Goal: Task Accomplishment & Management: Complete application form

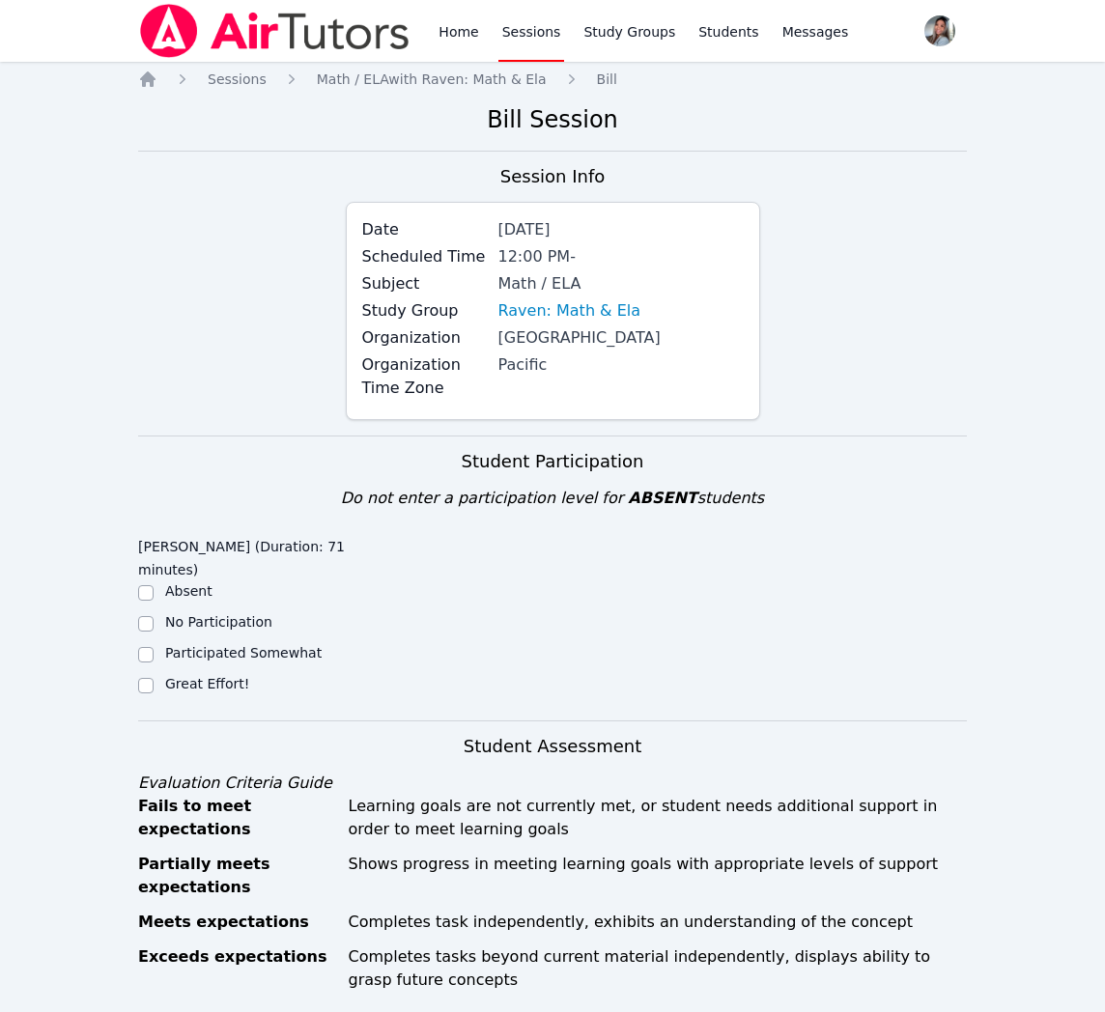
click at [181, 684] on label "Great Effort!" at bounding box center [207, 683] width 84 height 15
click at [154, 684] on input "Great Effort!" at bounding box center [145, 685] width 15 height 15
checkbox input "true"
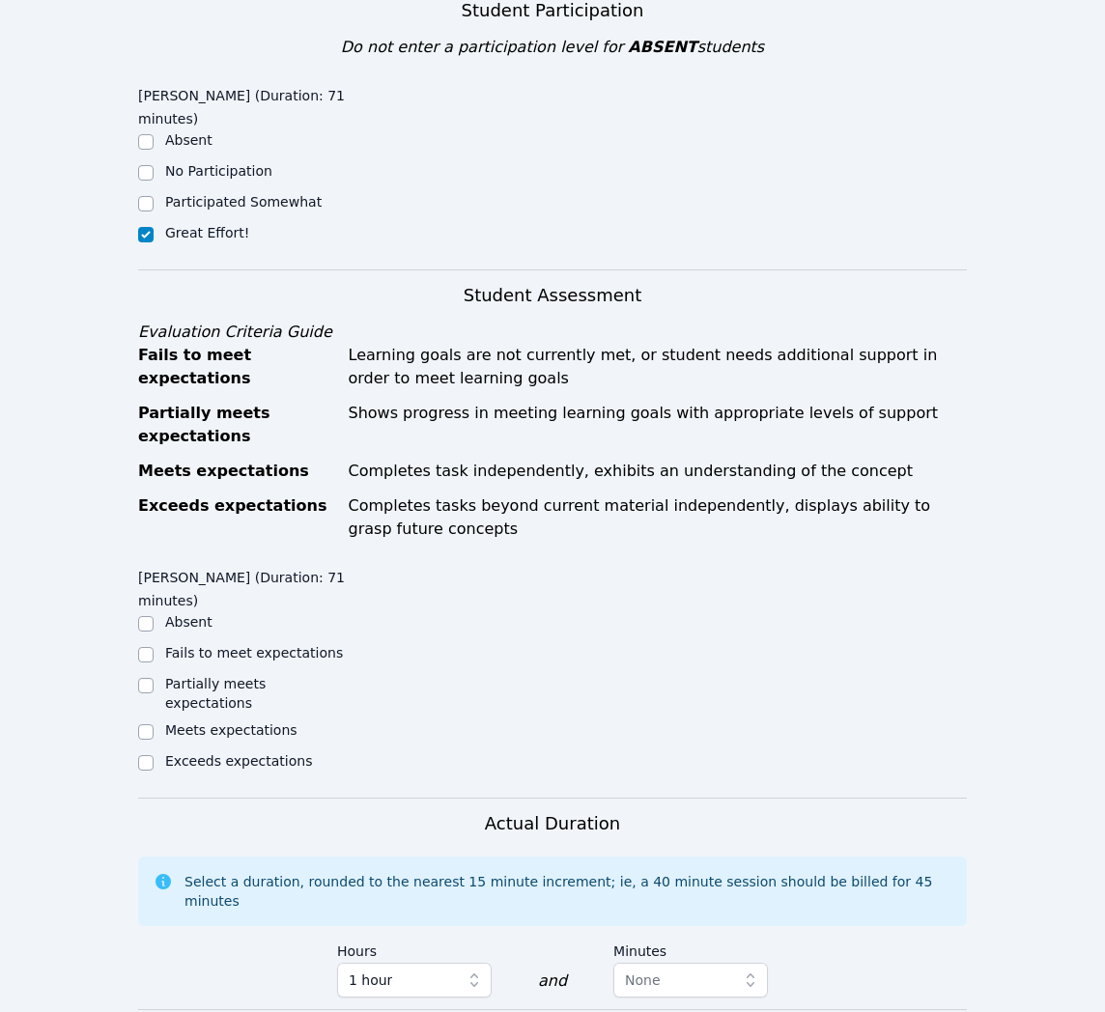
click at [182, 722] on label "Meets expectations" at bounding box center [231, 729] width 132 height 15
click at [154, 724] on input "Meets expectations" at bounding box center [145, 731] width 15 height 15
checkbox input "true"
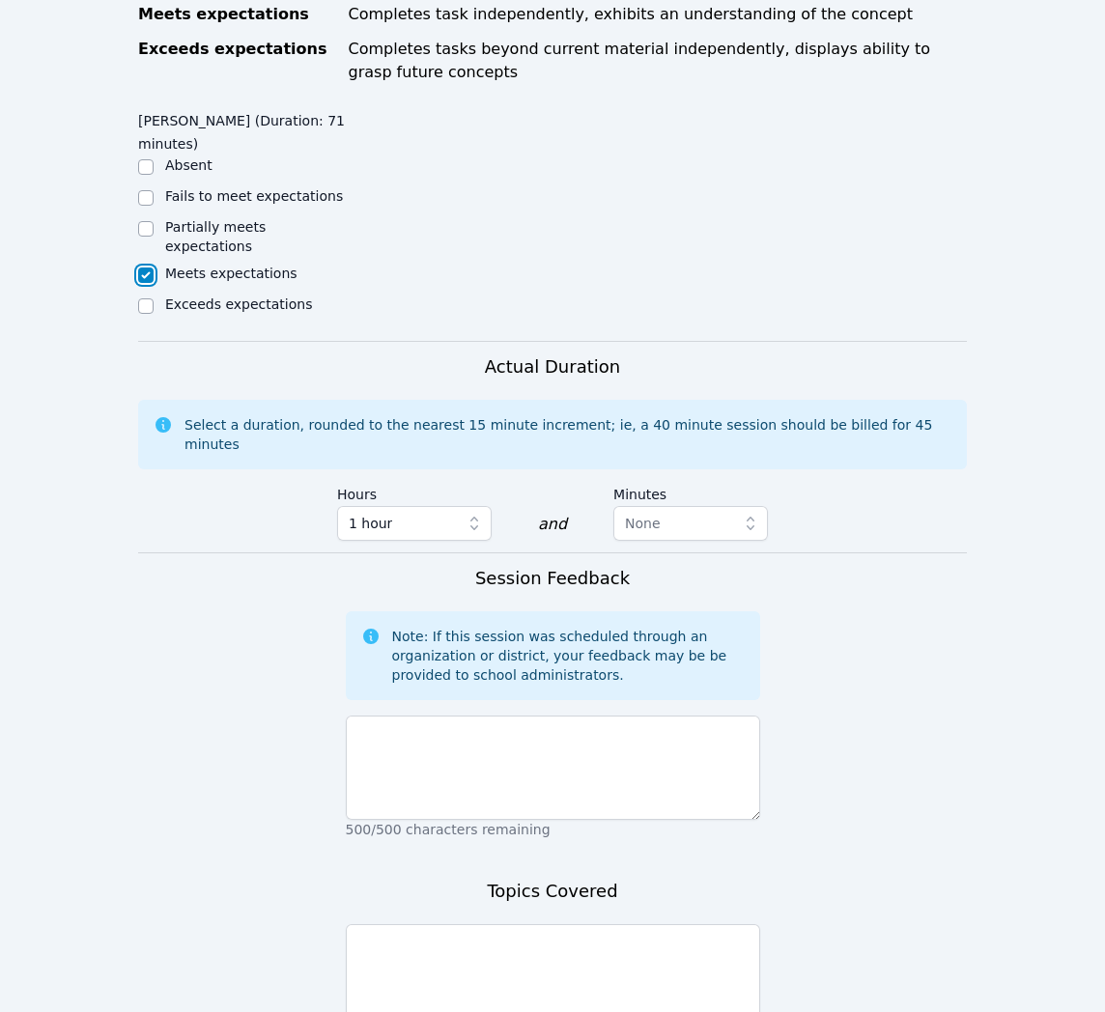
scroll to position [912, 0]
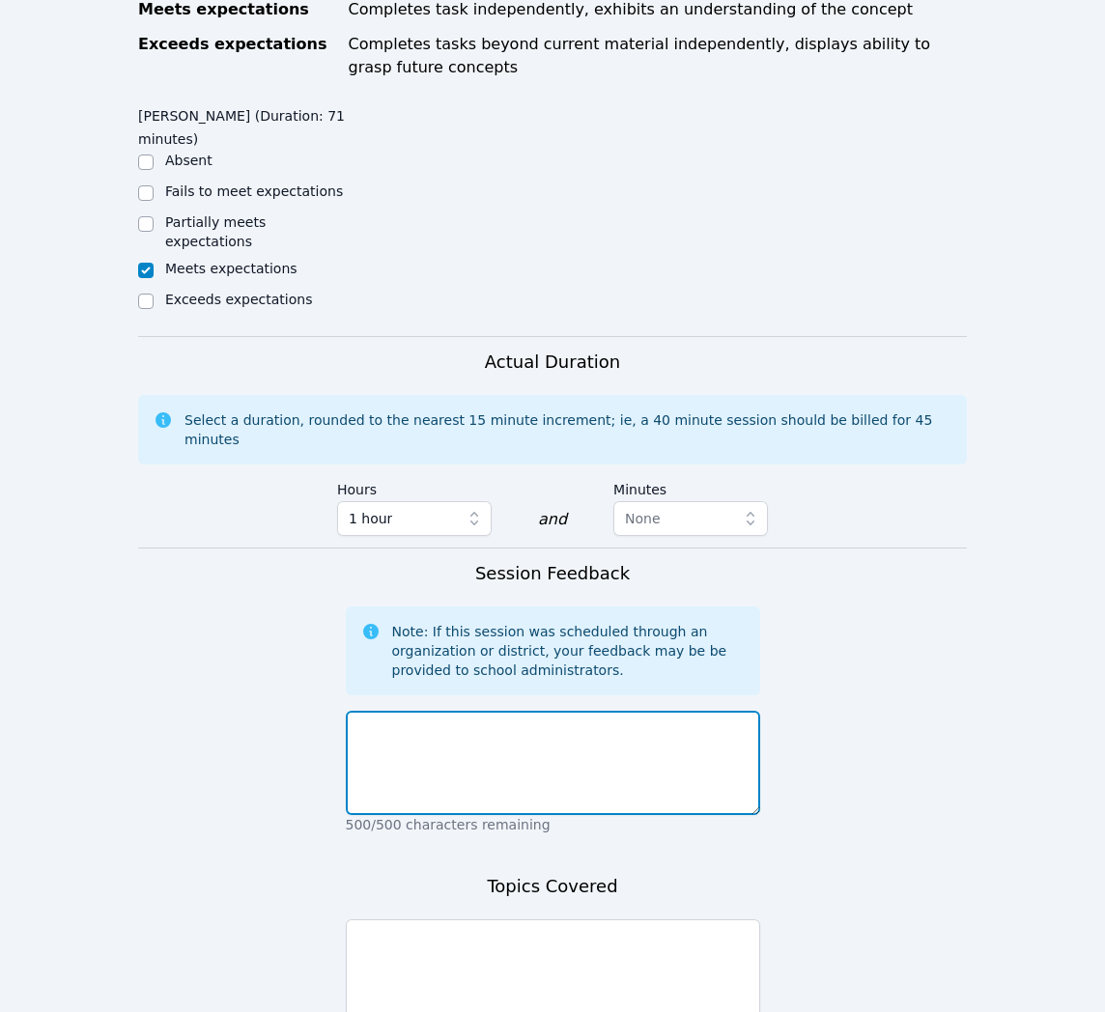
click at [668, 749] on textarea at bounding box center [553, 763] width 414 height 104
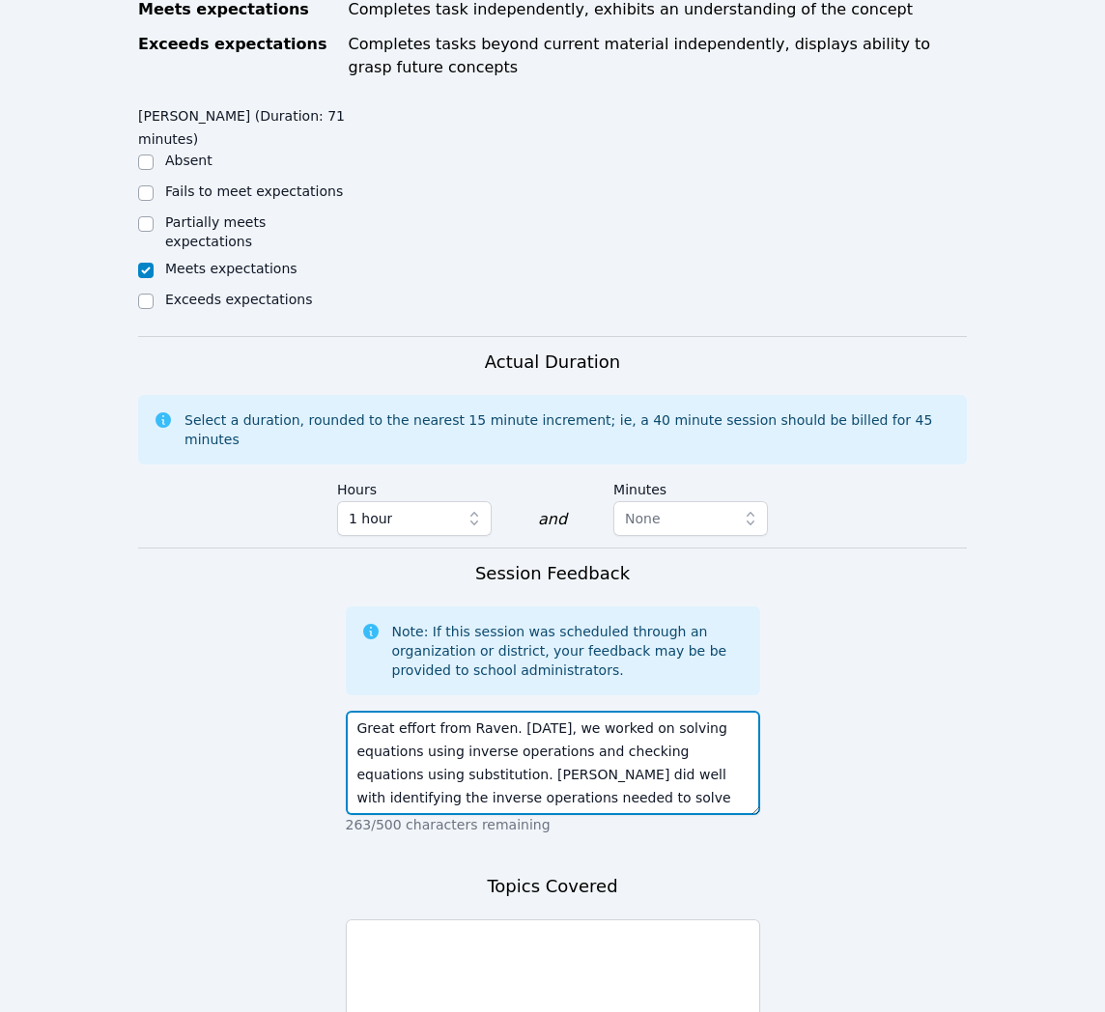
scroll to position [14, 0]
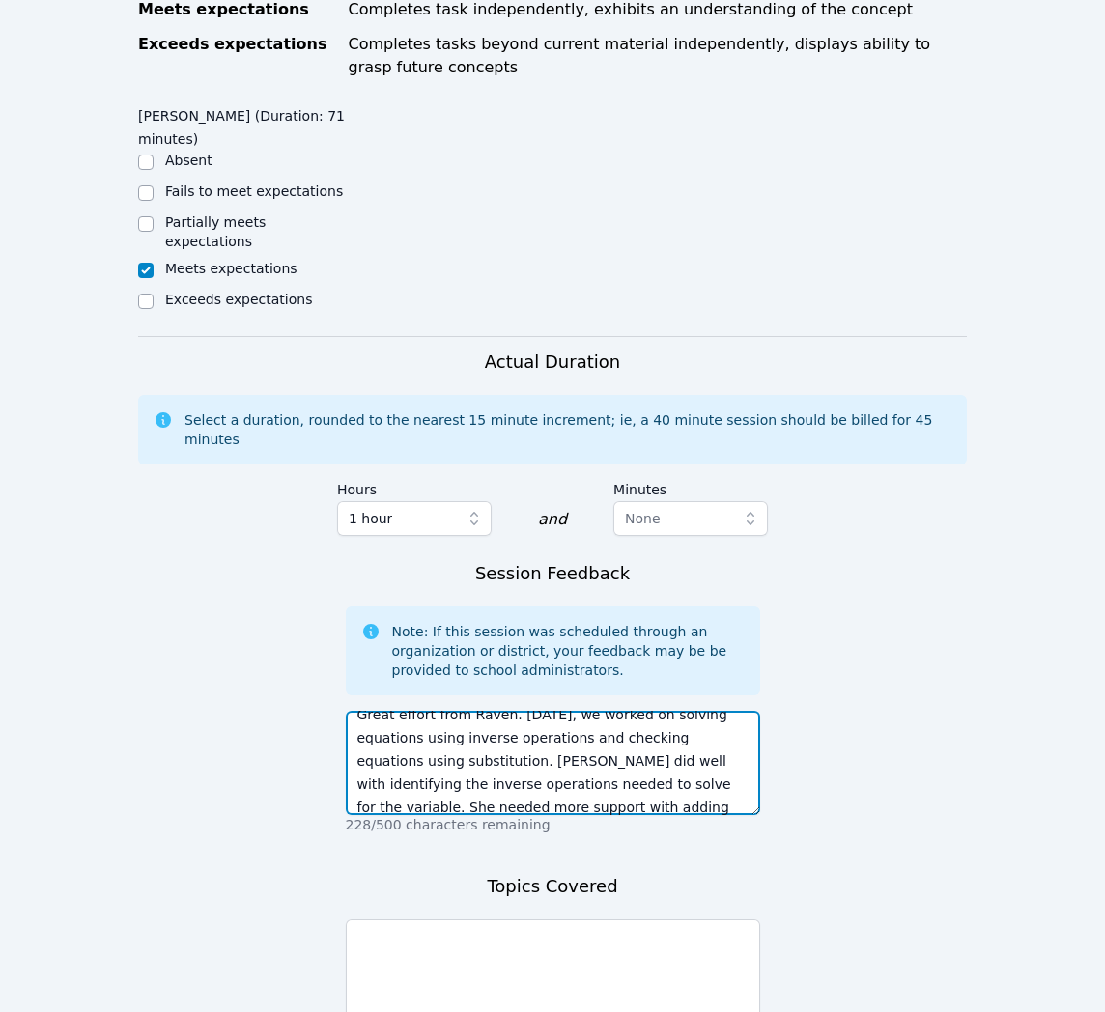
click at [685, 771] on textarea "Great effort from Raven. [DATE], we worked on solving equations using inverse o…" at bounding box center [553, 763] width 414 height 104
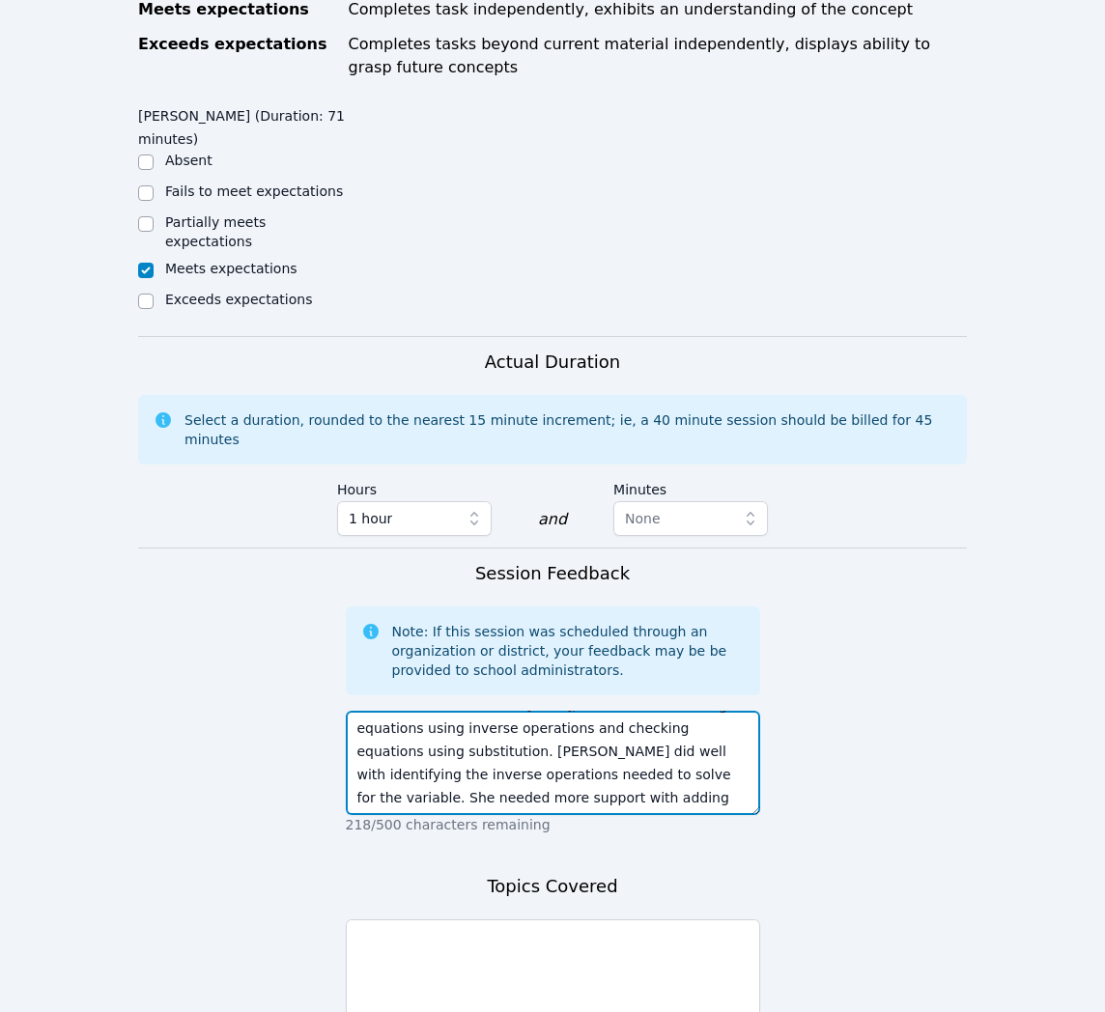
type textarea "Great effort from Raven. [DATE], we worked on solving equations using inverse o…"
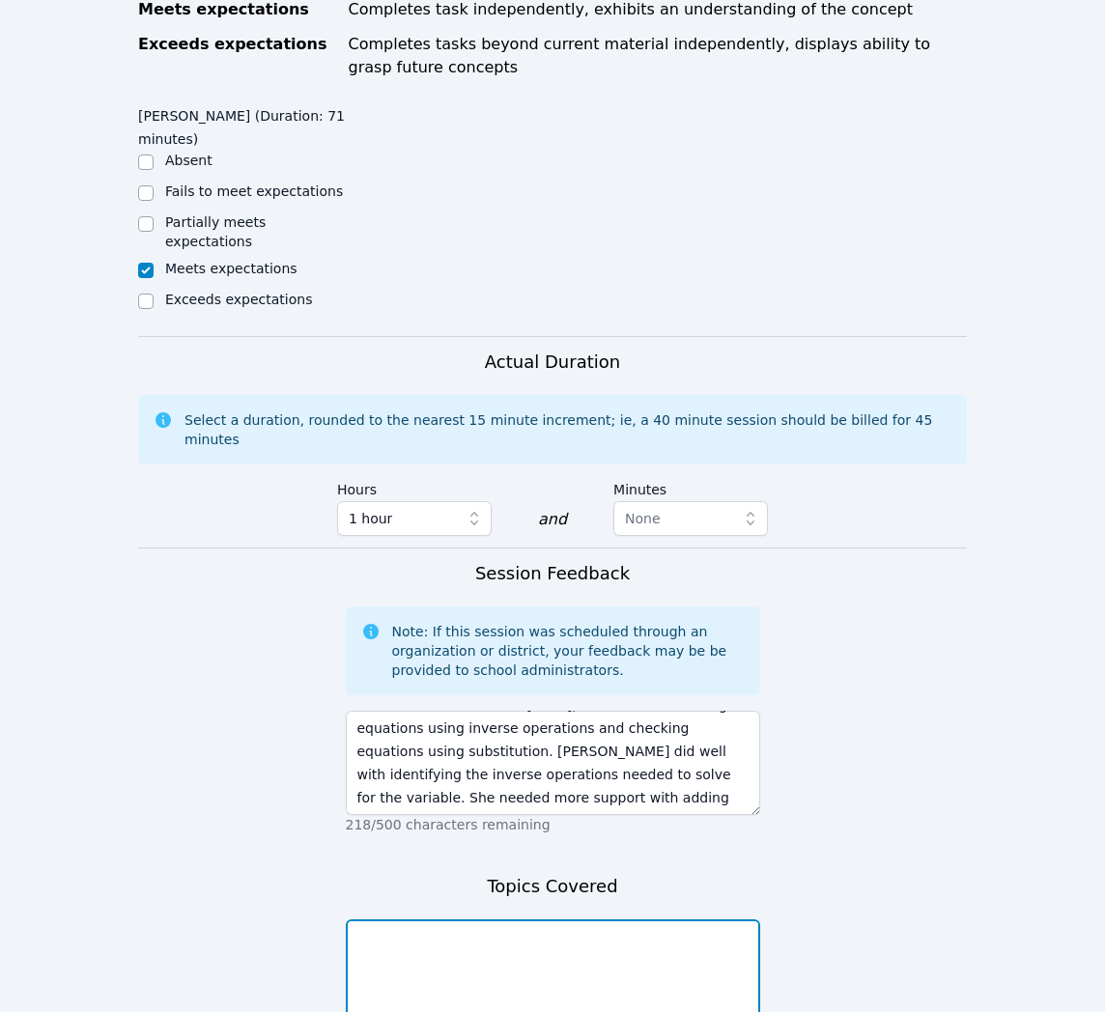
click at [523, 919] on textarea at bounding box center [553, 971] width 414 height 104
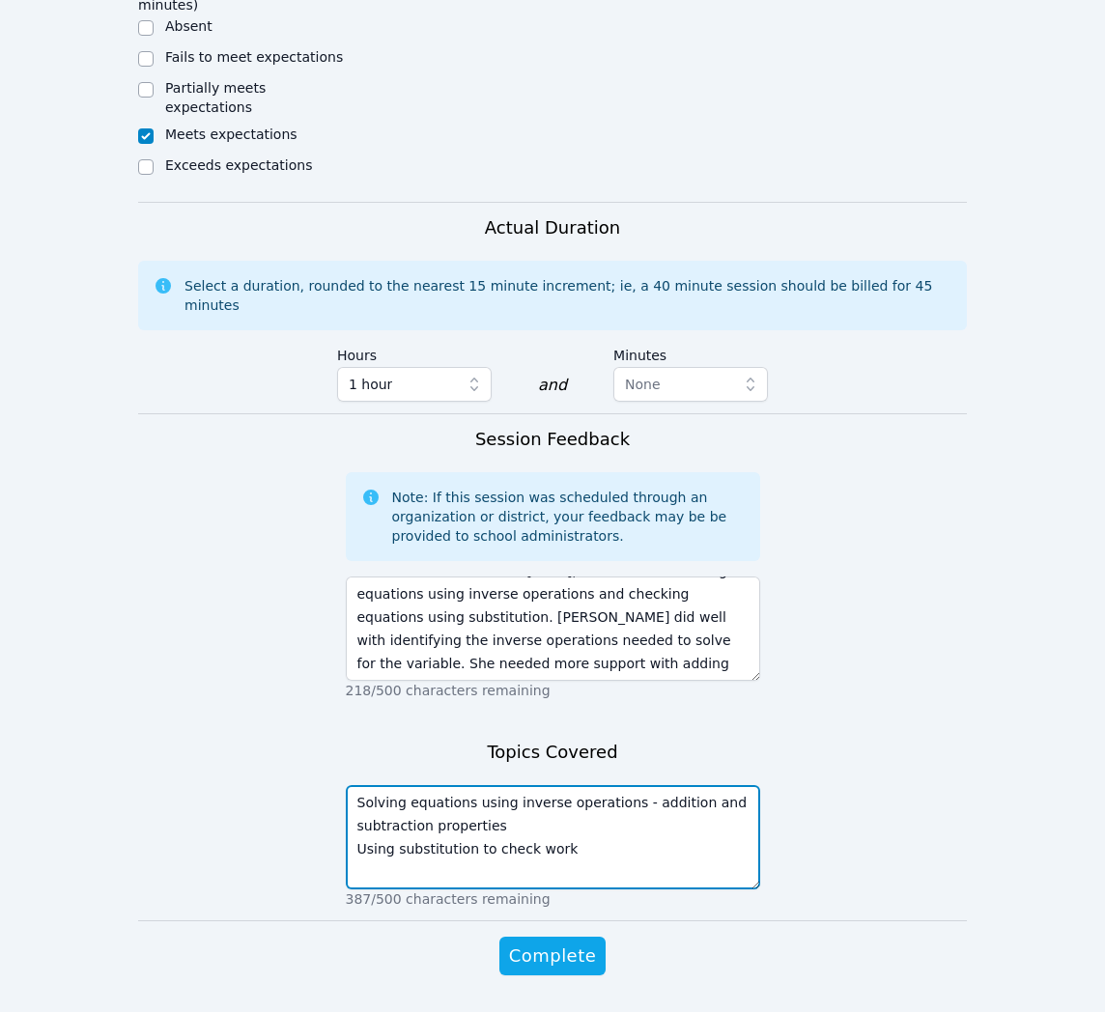
scroll to position [1068, 0]
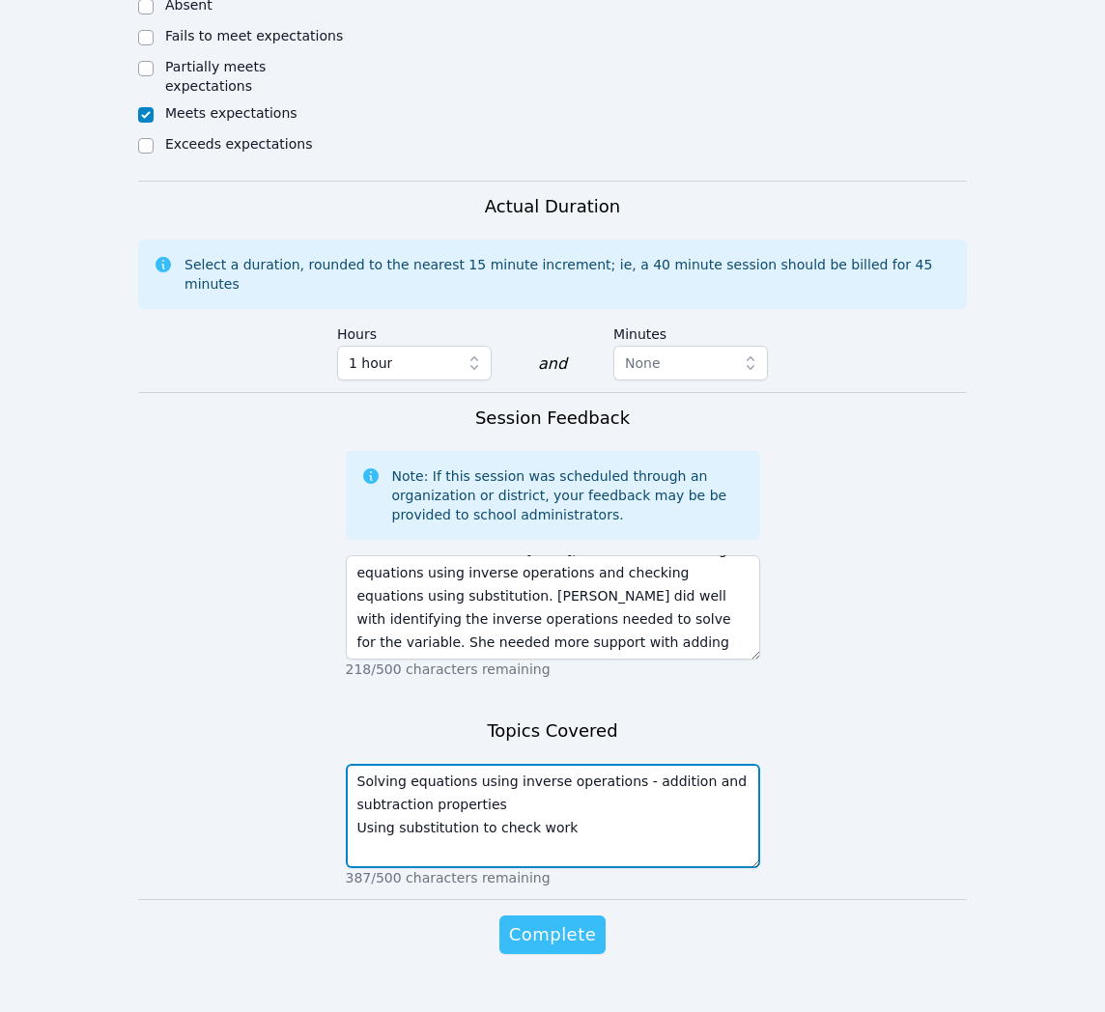
type textarea "Solving equations using inverse operations - addition and subtraction propertie…"
click at [532, 921] on span "Complete" at bounding box center [552, 934] width 87 height 27
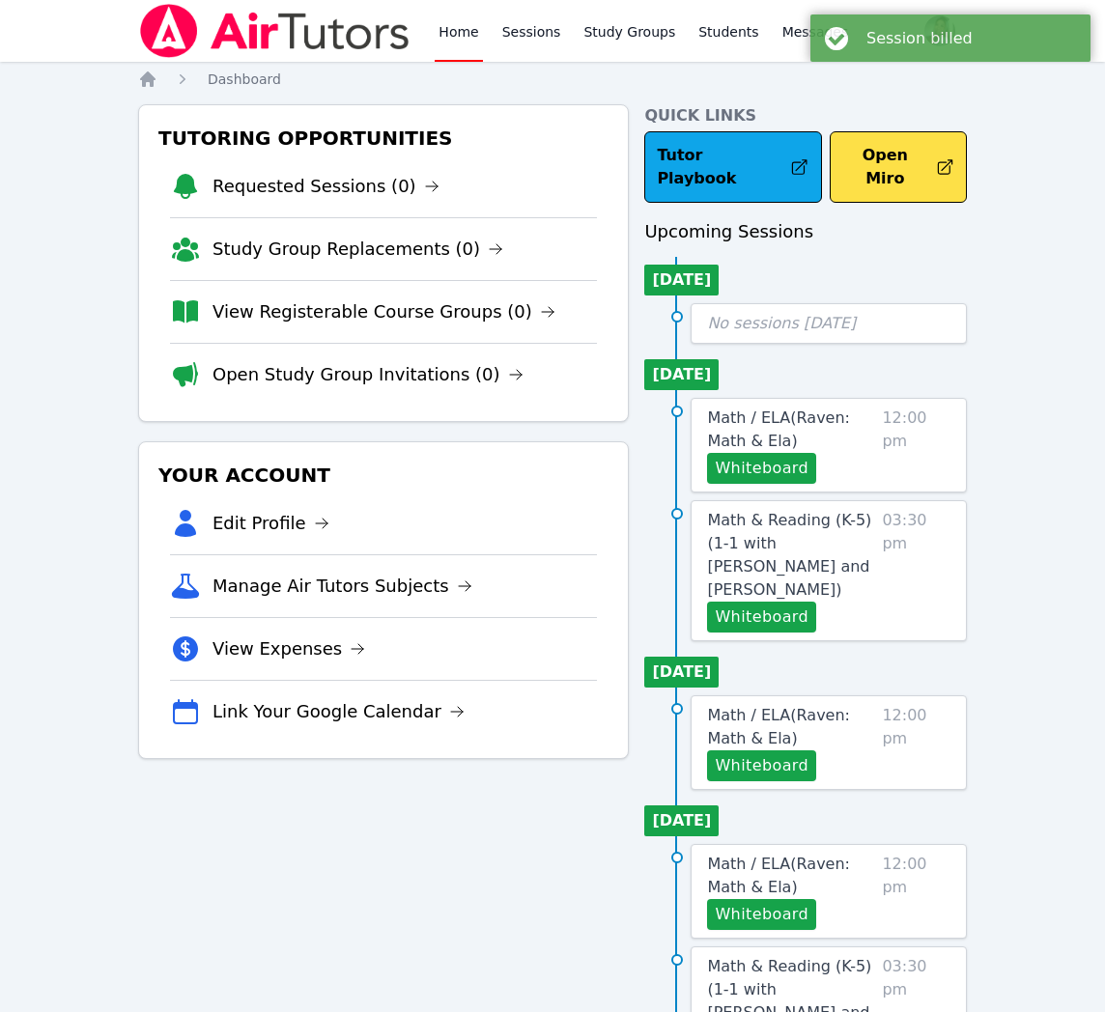
click at [449, 42] on link "Home" at bounding box center [458, 31] width 47 height 62
